Goal: Navigation & Orientation: Understand site structure

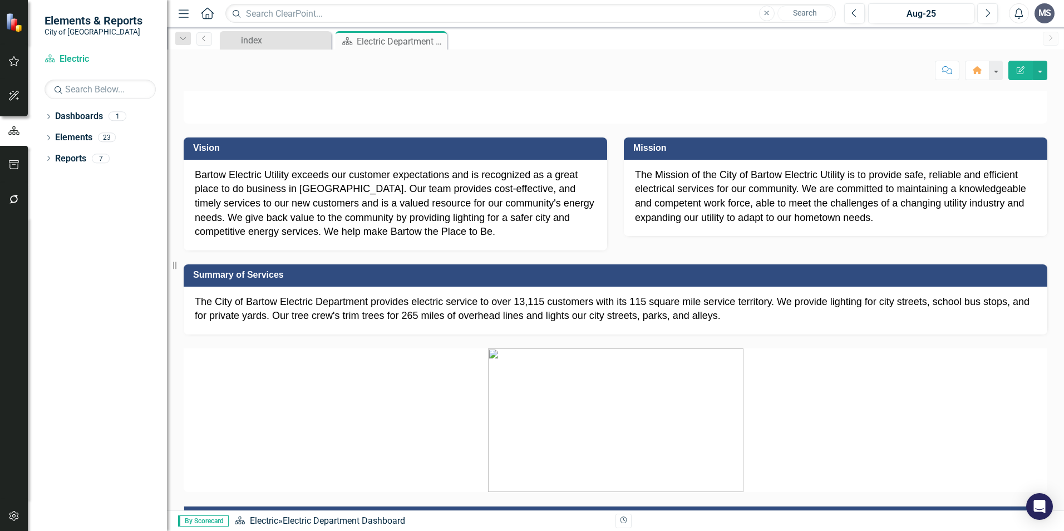
scroll to position [111, 0]
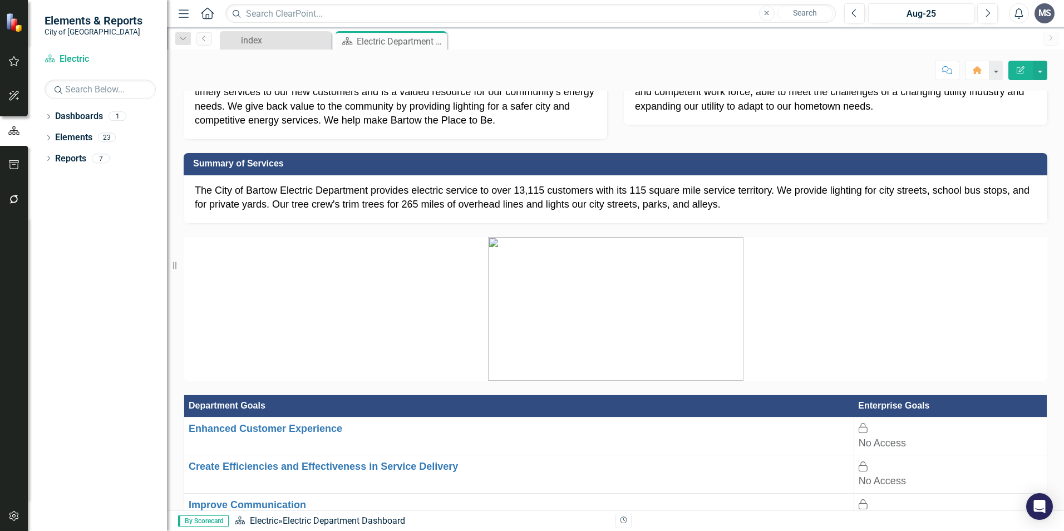
click at [266, 129] on p "Bartow Electric Utility exceeds our customer expectations and is recognized as …" at bounding box center [395, 93] width 401 height 72
click at [336, 129] on p "Bartow Electric Utility exceeds our customer expectations and is recognized as …" at bounding box center [395, 93] width 401 height 72
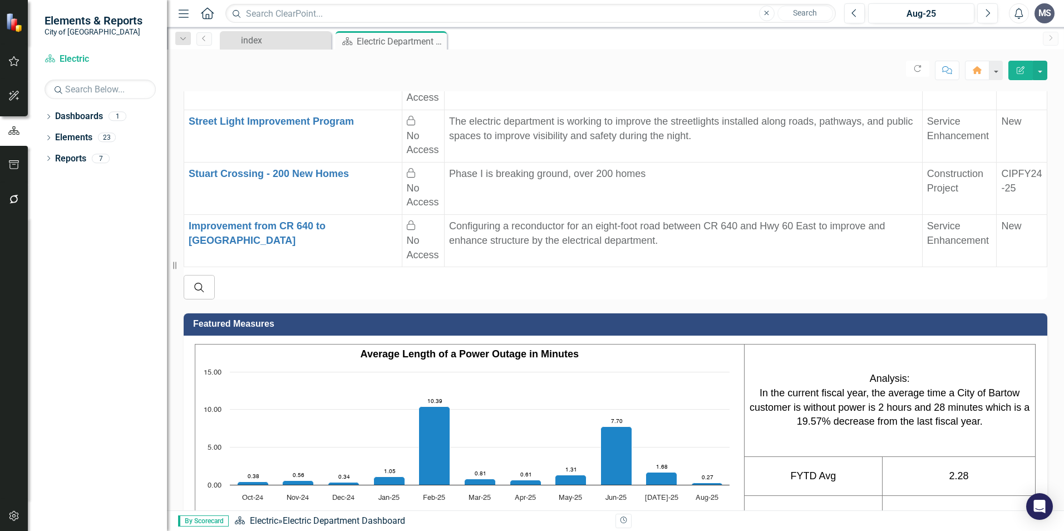
scroll to position [1565, 0]
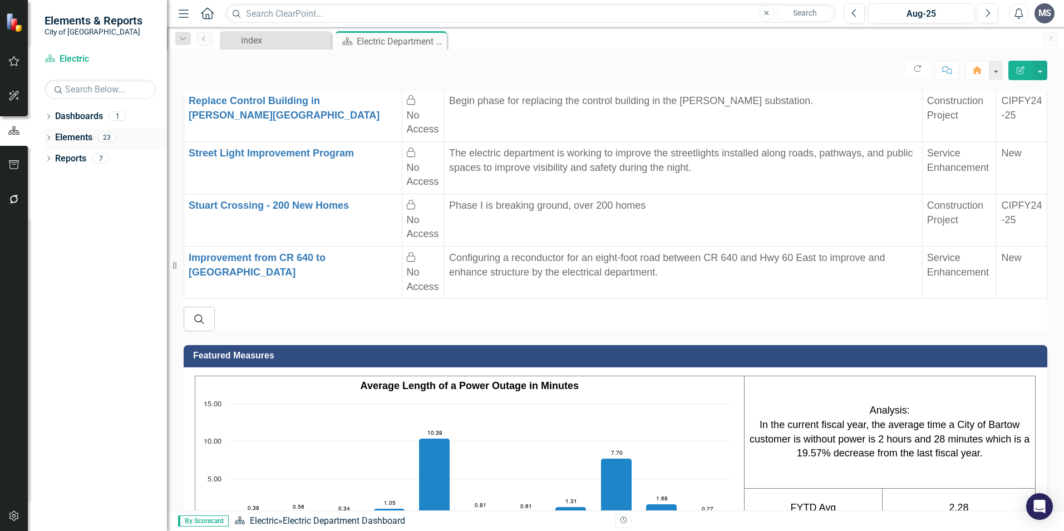
click at [81, 137] on link "Elements" at bounding box center [73, 137] width 37 height 13
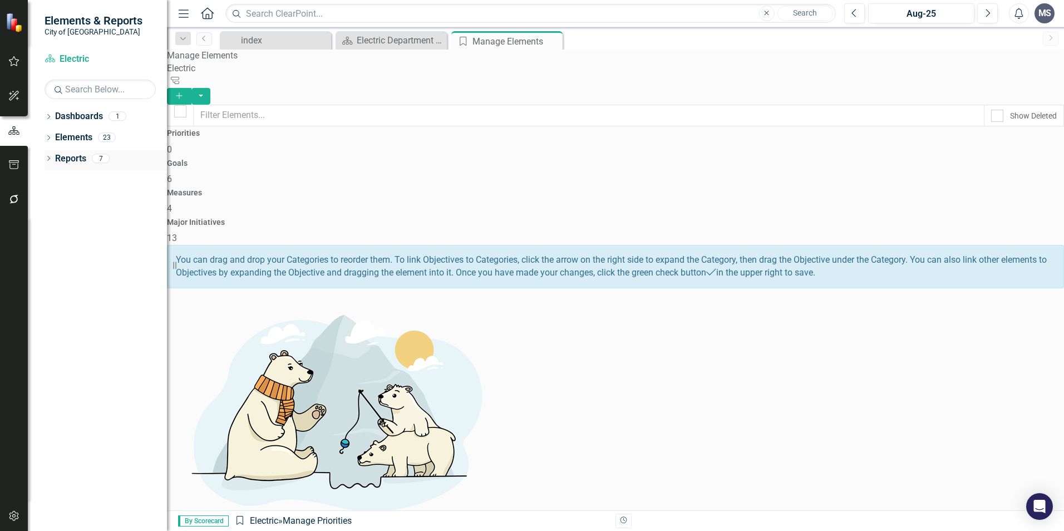
click at [78, 156] on link "Reports" at bounding box center [70, 159] width 31 height 13
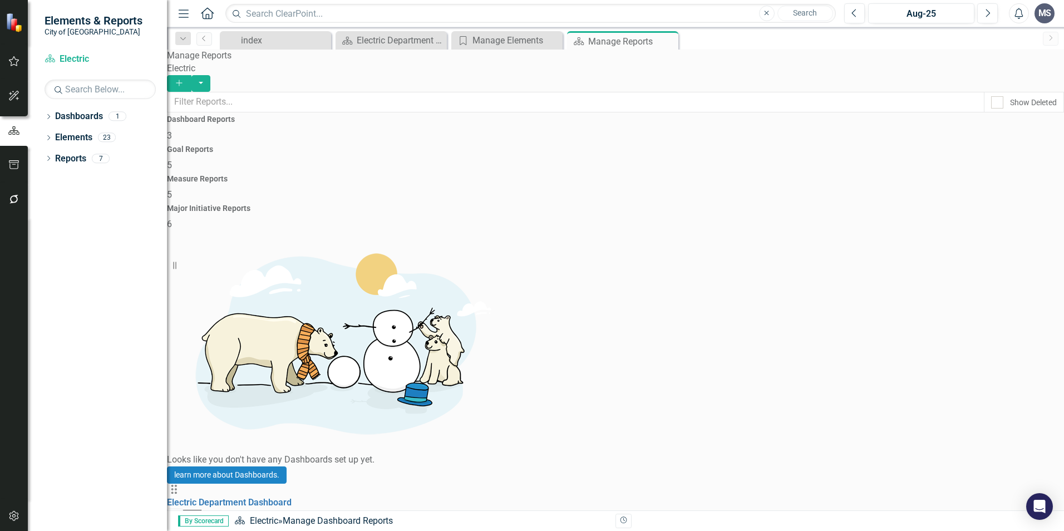
click at [496, 159] on div "Goal Reports 5" at bounding box center [615, 158] width 897 height 27
